Goal: Task Accomplishment & Management: Manage account settings

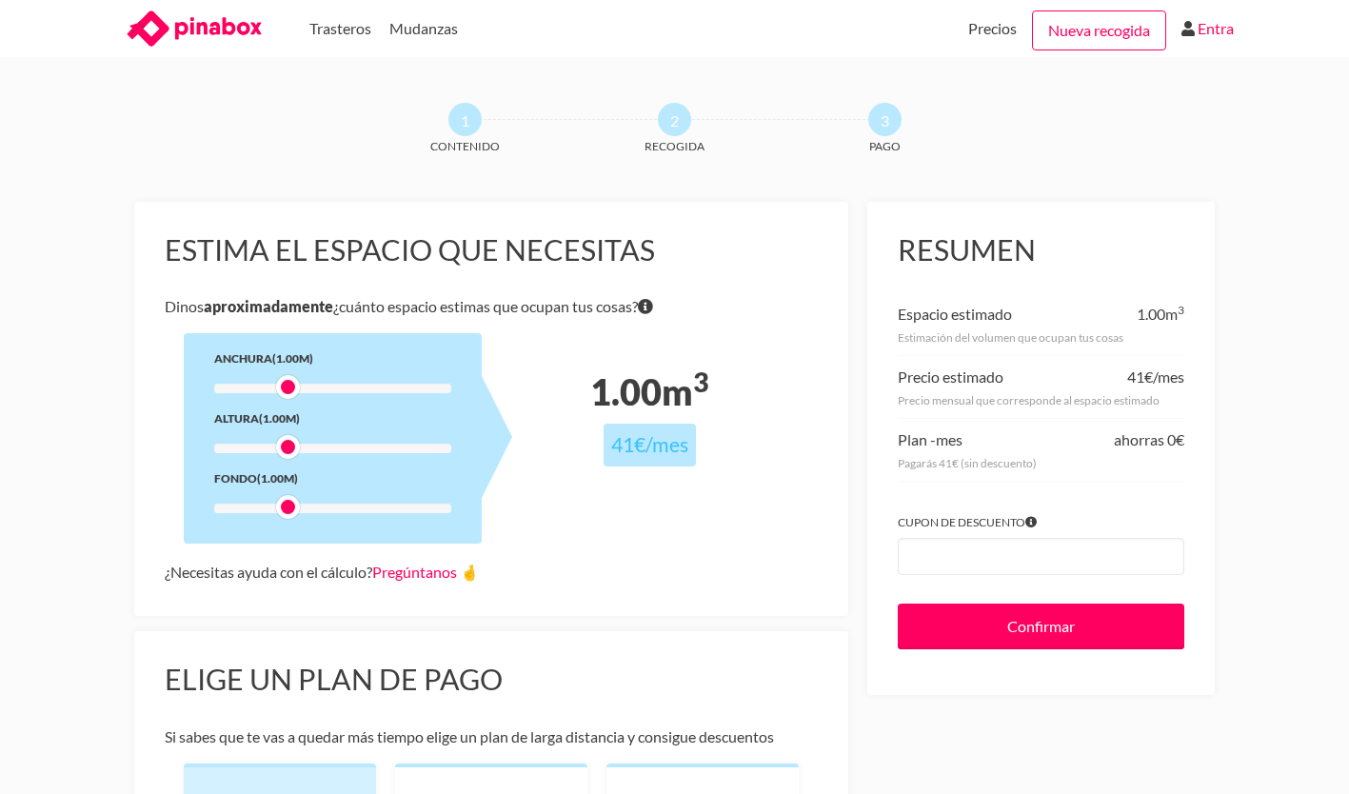
click at [1207, 12] on link "Entra" at bounding box center [1216, 28] width 36 height 57
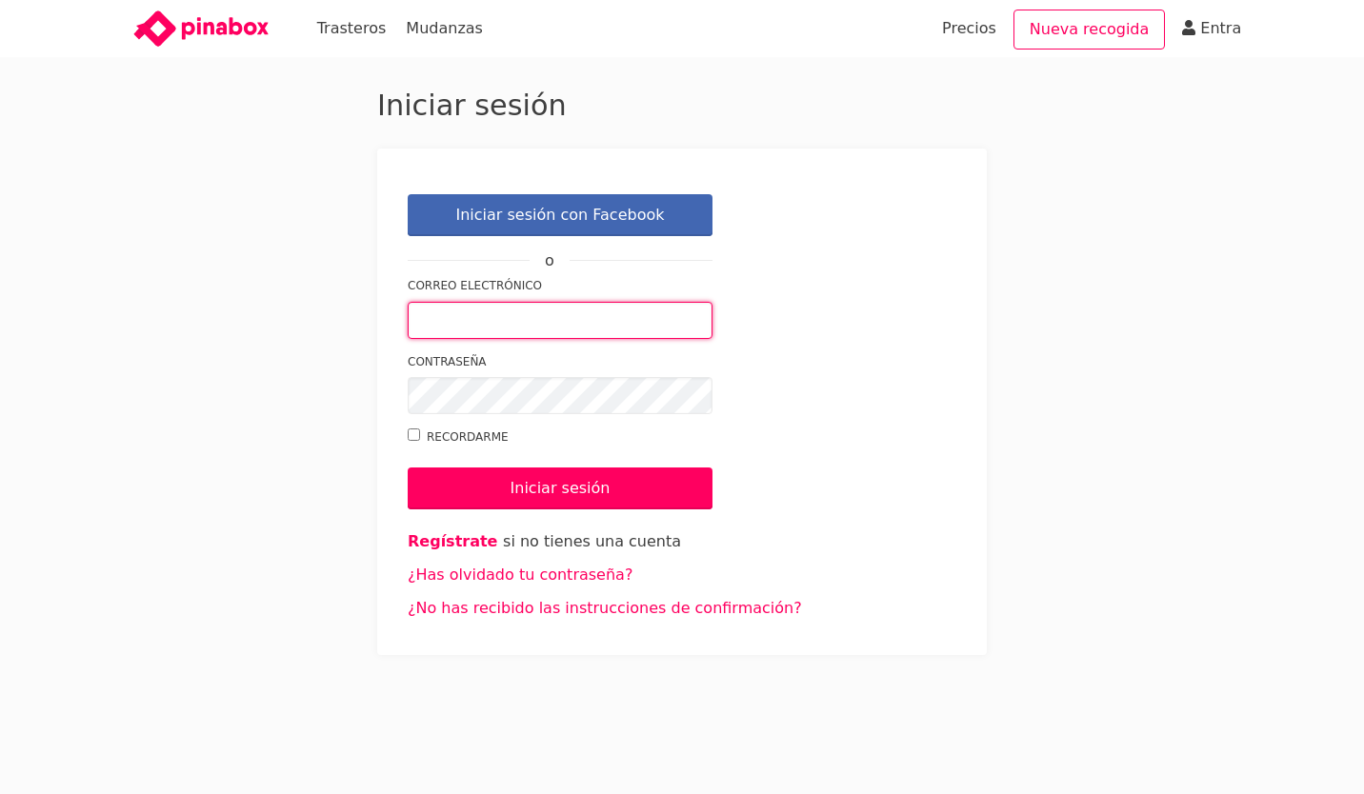
click at [495, 322] on input "Correo electrónico" at bounding box center [560, 320] width 305 height 37
click at [1221, 27] on link "Entra" at bounding box center [1220, 28] width 41 height 57
click at [620, 328] on input "Correo electrónico" at bounding box center [560, 320] width 305 height 37
type input "evacrespomourelle@gmail.com"
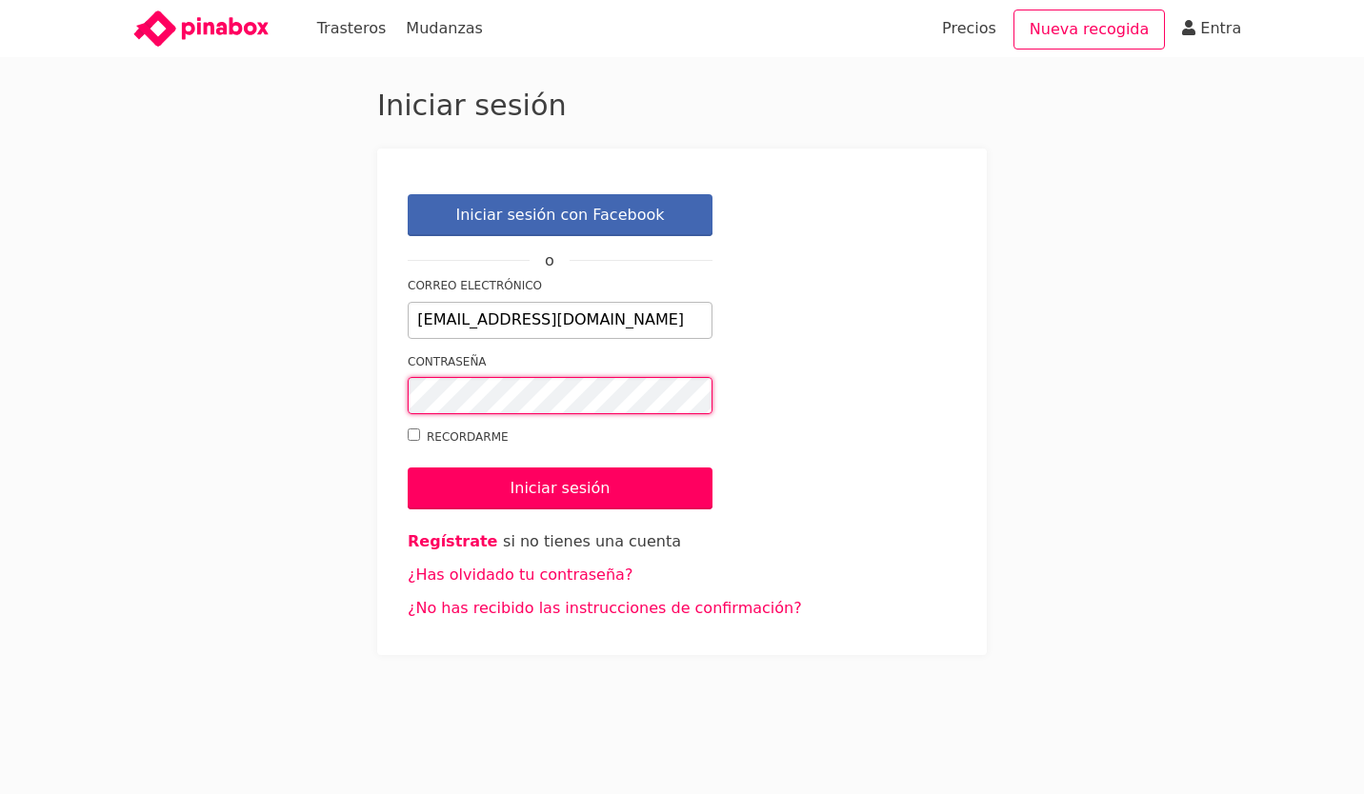
click at [408, 468] on input "Iniciar sesión" at bounding box center [560, 489] width 305 height 42
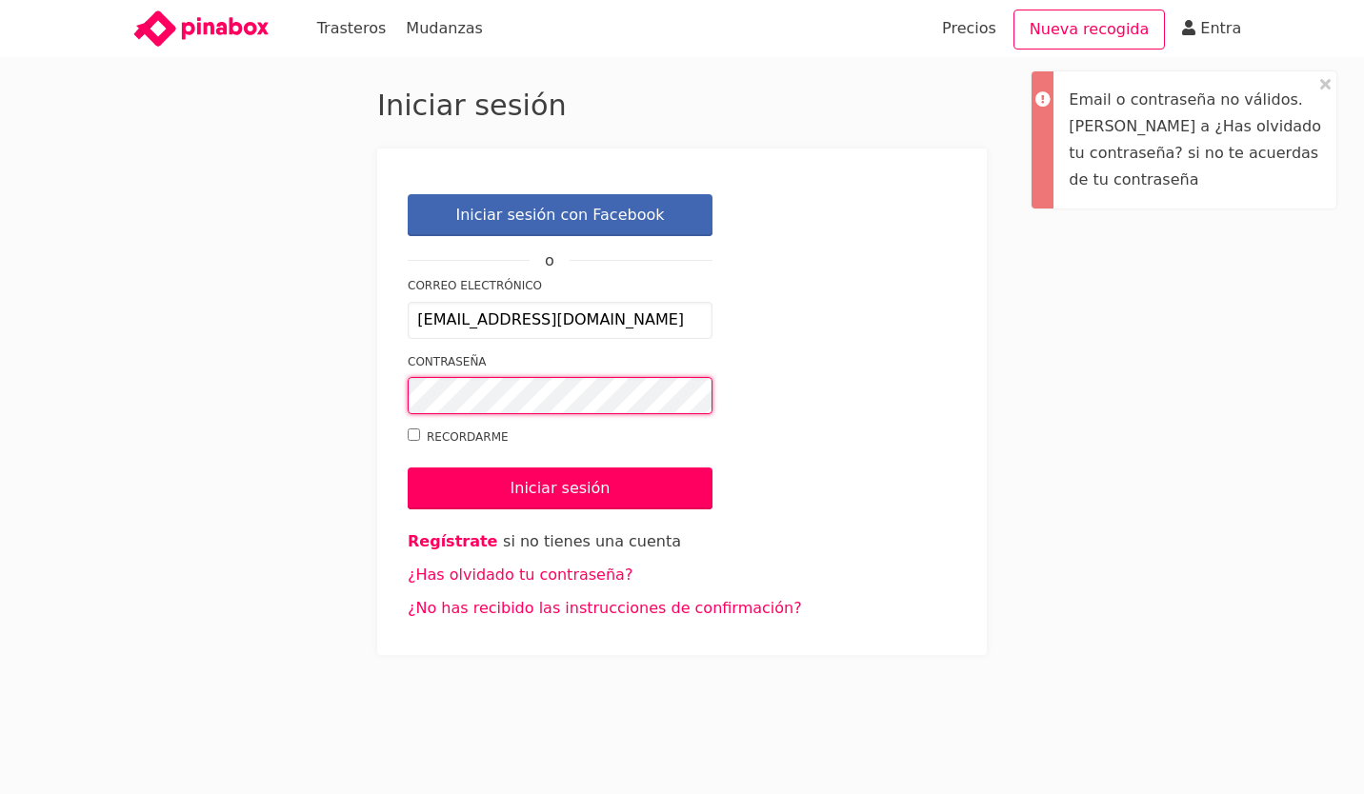
click at [408, 468] on input "Iniciar sesión" at bounding box center [560, 489] width 305 height 42
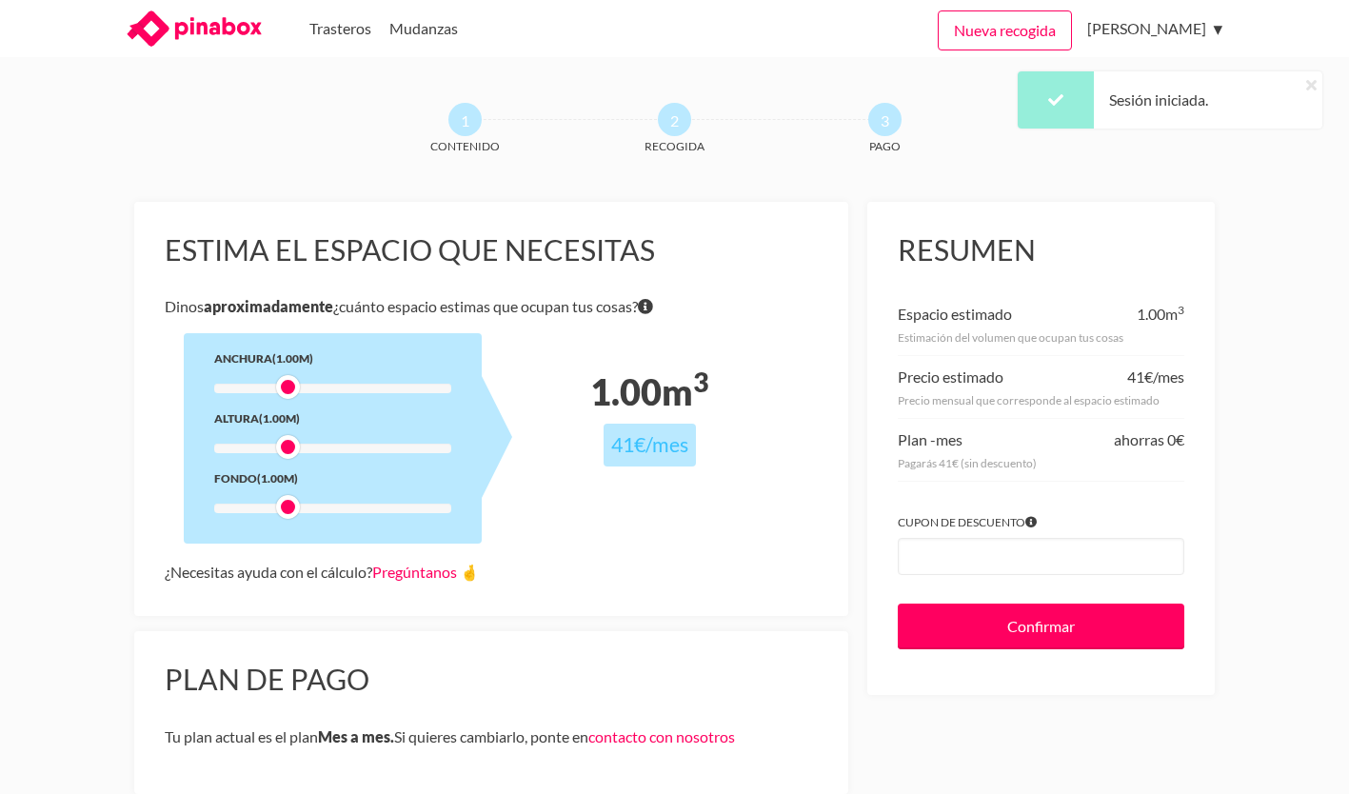
click at [1311, 82] on icon at bounding box center [1312, 84] width 10 height 15
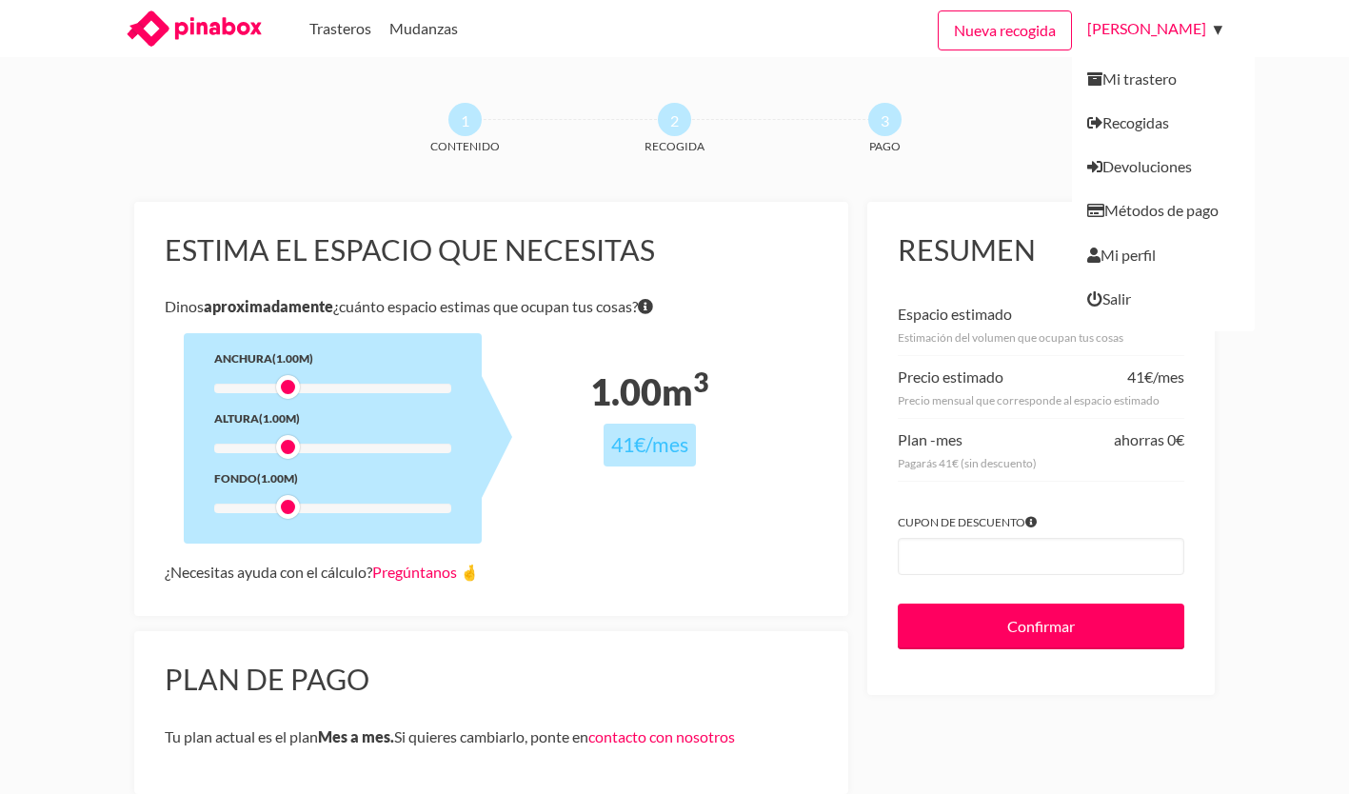
click at [1216, 28] on link "Eva Crespo Mourelle" at bounding box center [1151, 28] width 129 height 57
click at [1108, 91] on link "Mi trastero" at bounding box center [1163, 71] width 183 height 59
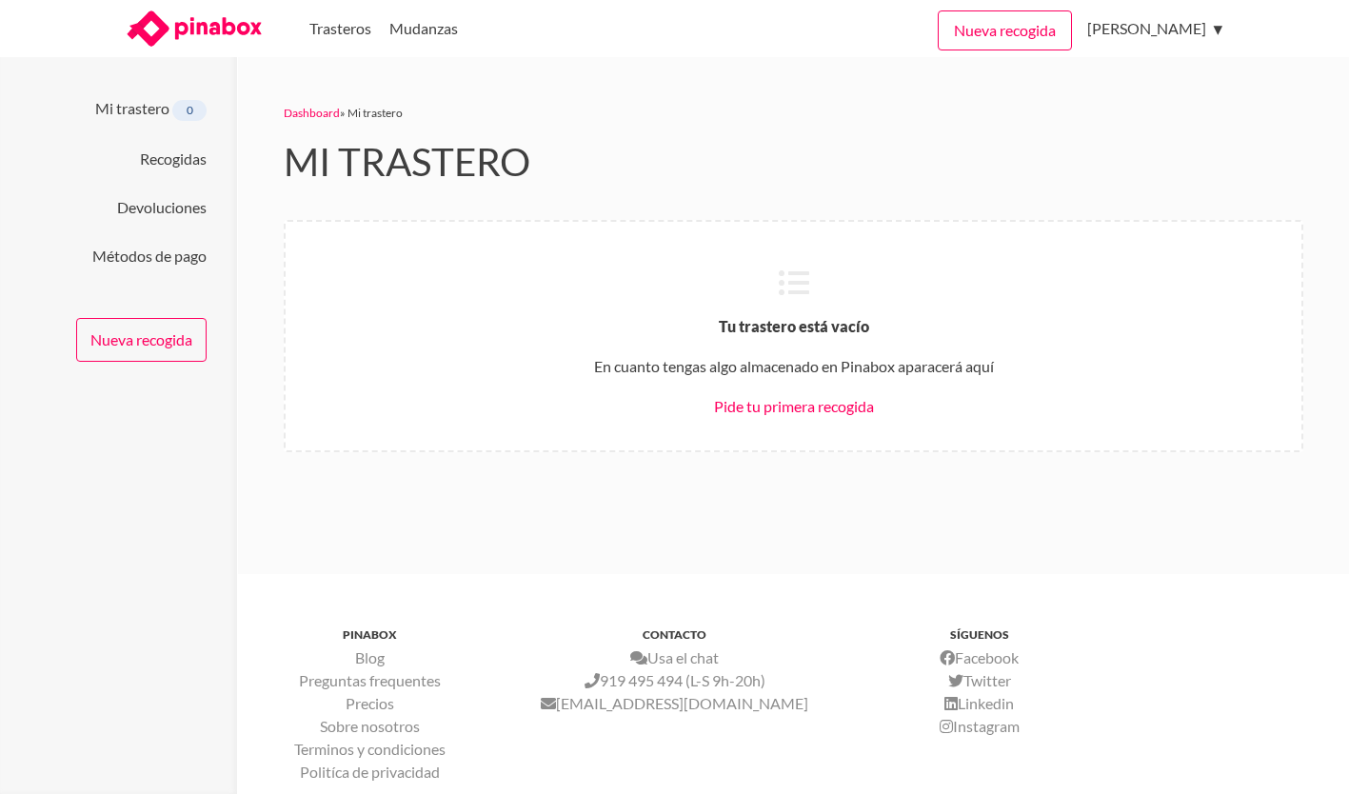
click at [147, 119] on li "Mi trastero 0" at bounding box center [118, 108] width 176 height 35
click at [142, 110] on link "Mi trastero" at bounding box center [132, 108] width 74 height 18
click at [171, 206] on link "Devoluciones" at bounding box center [162, 207] width 90 height 18
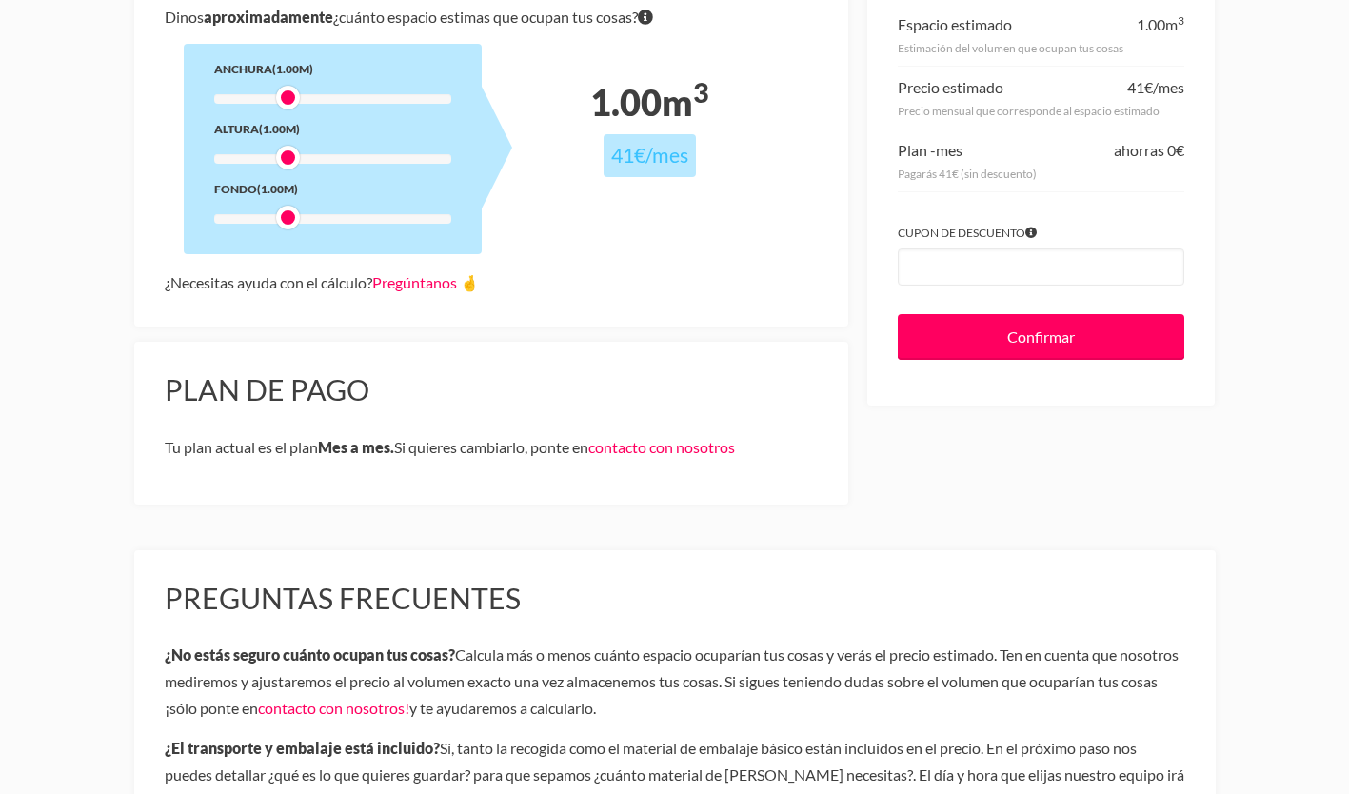
scroll to position [190, 0]
